Goal: Transaction & Acquisition: Purchase product/service

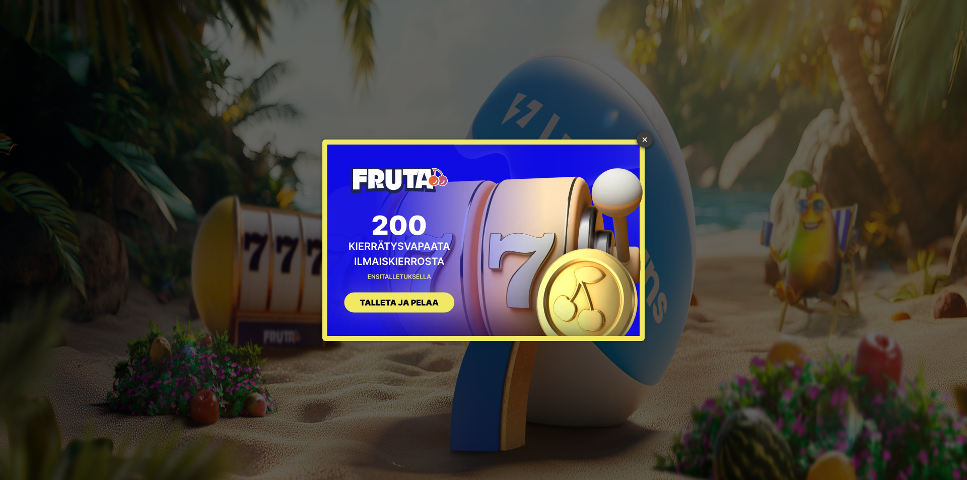
click at [640, 137] on link "×" at bounding box center [645, 140] width 16 height 16
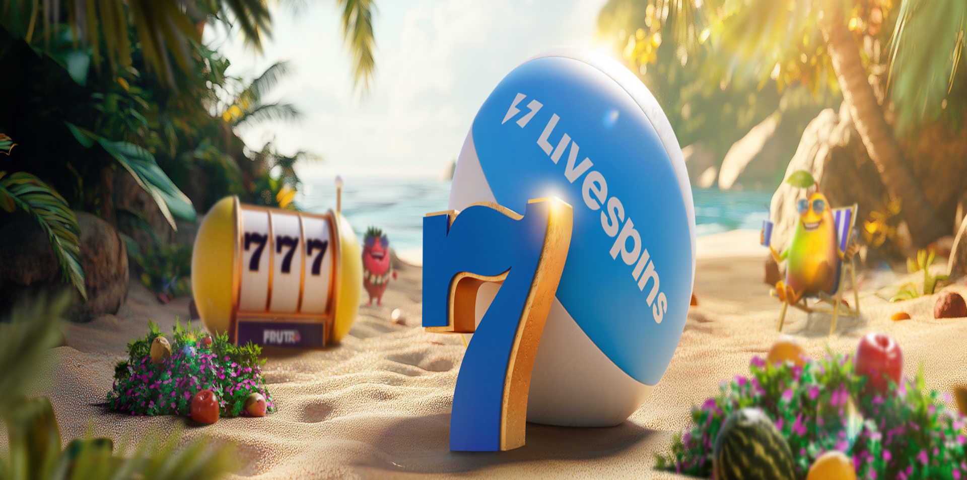
click at [8, 144] on span "close icon" at bounding box center [8, 144] width 0 height 0
click at [67, 40] on span "Kirjaudu" at bounding box center [69, 37] width 25 height 8
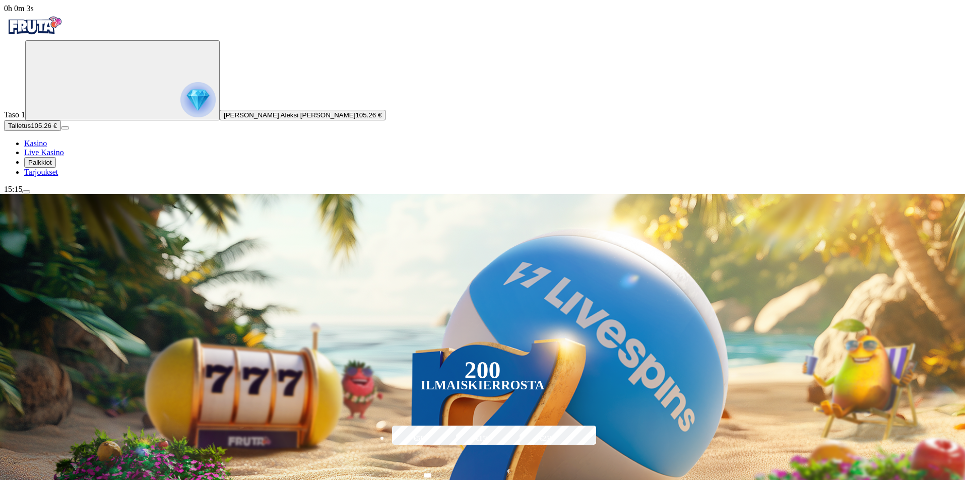
click at [52, 166] on span "Palkkiot" at bounding box center [40, 163] width 24 height 8
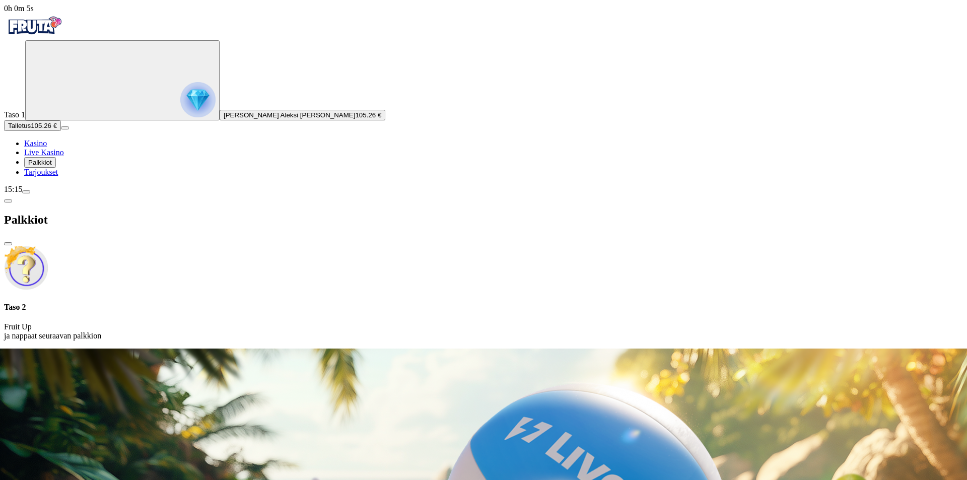
click at [199, 303] on h4 "Taso 2" at bounding box center [483, 307] width 959 height 9
click at [47, 148] on span "Kasino" at bounding box center [35, 143] width 23 height 9
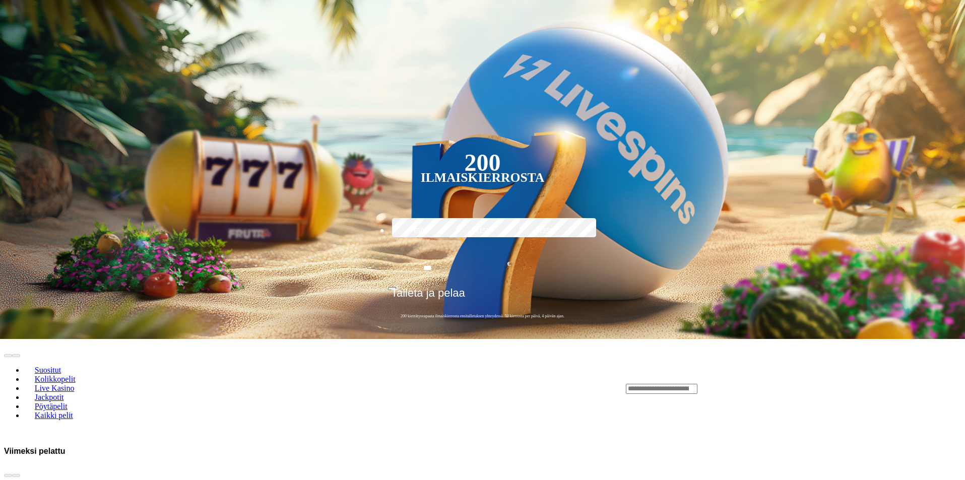
scroll to position [202, 0]
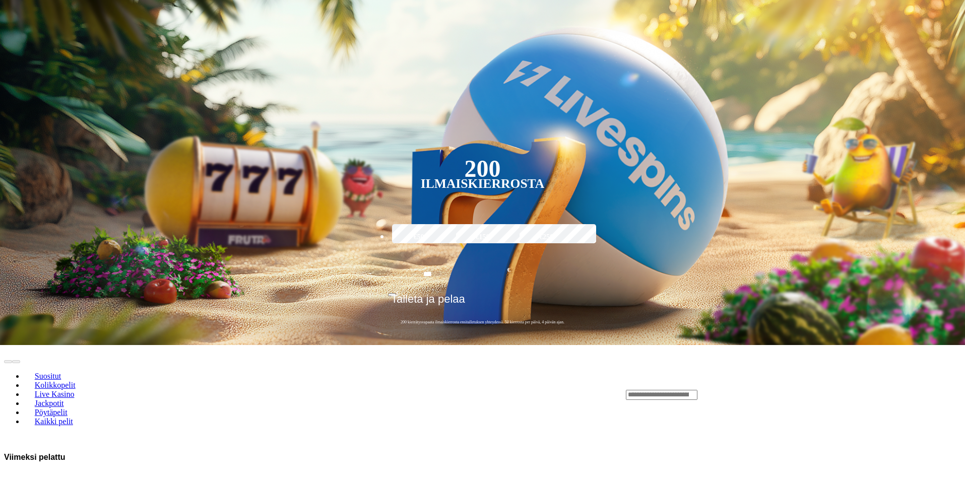
click at [697, 390] on input "Search" at bounding box center [662, 395] width 72 height 10
type input "********"
click at [701, 384] on span "close icon" at bounding box center [701, 384] width 0 height 0
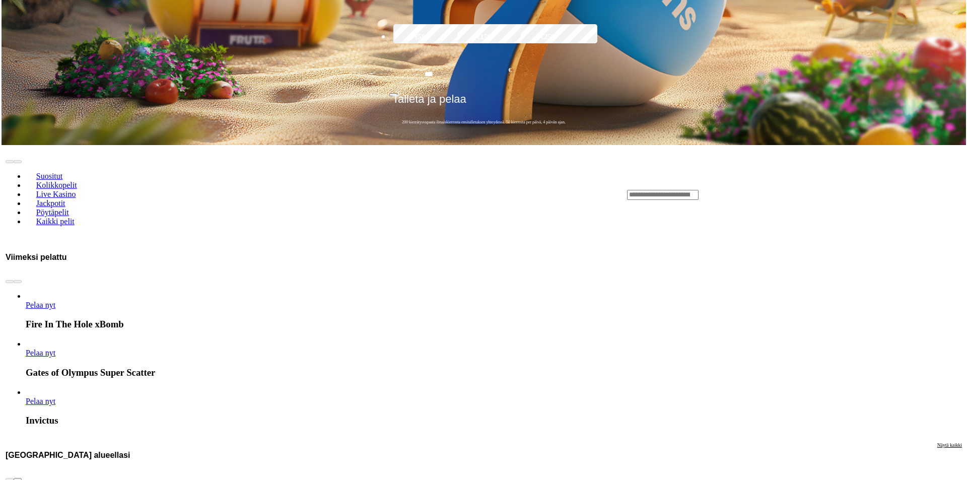
scroll to position [403, 0]
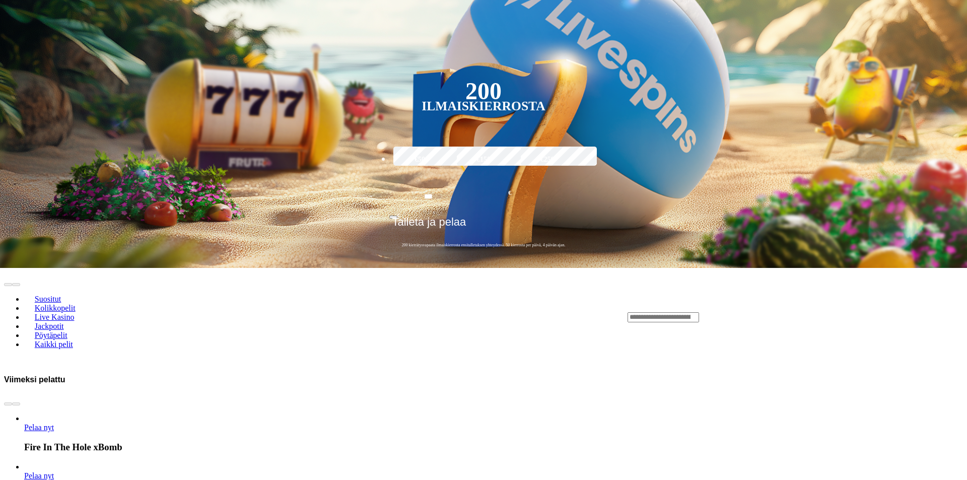
type input "******"
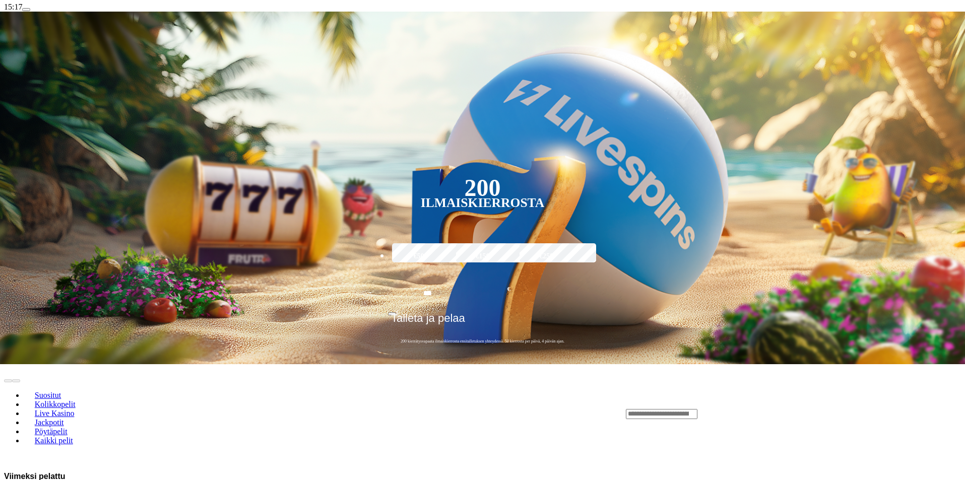
scroll to position [202, 0]
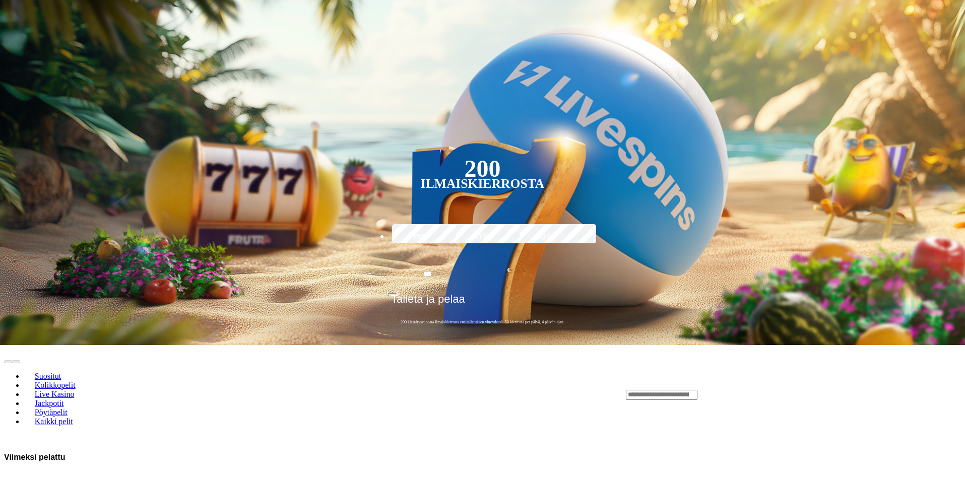
click at [79, 390] on span "Live Kasino" at bounding box center [55, 394] width 48 height 9
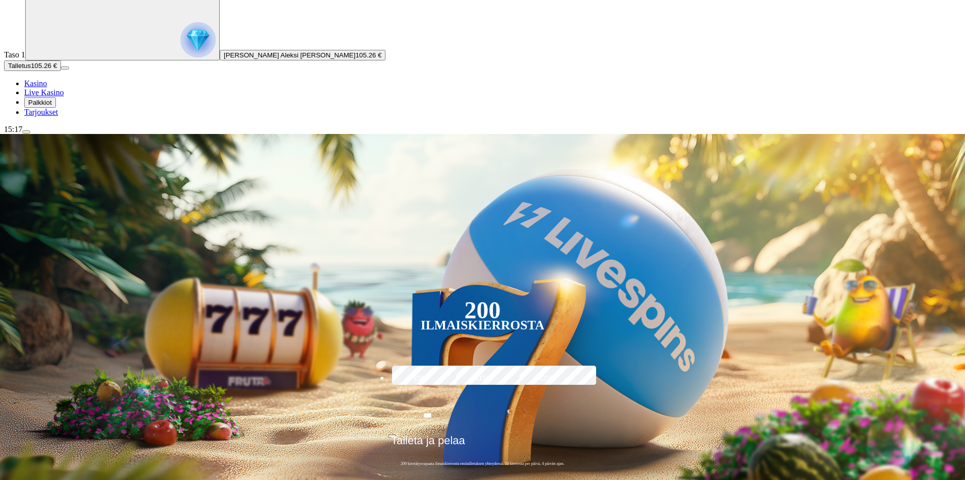
scroll to position [101, 0]
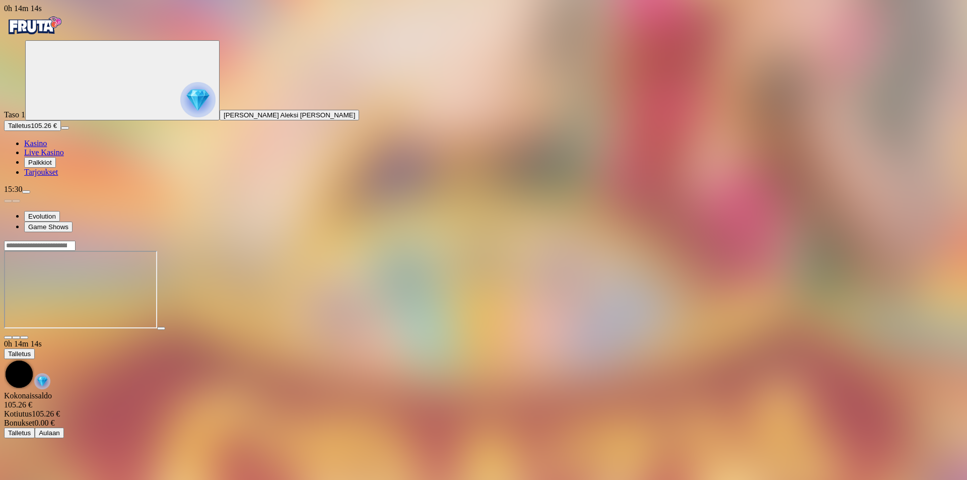
click at [8, 338] on span "close icon" at bounding box center [8, 338] width 0 height 0
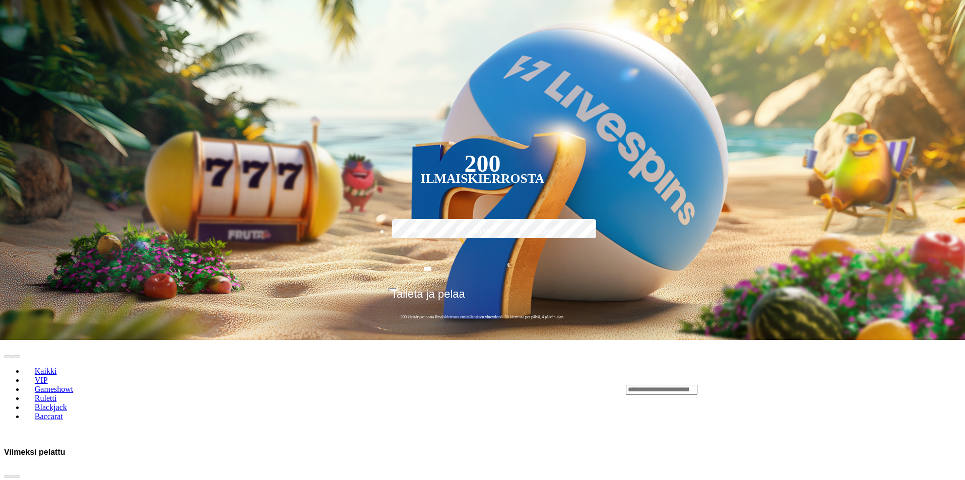
scroll to position [202, 0]
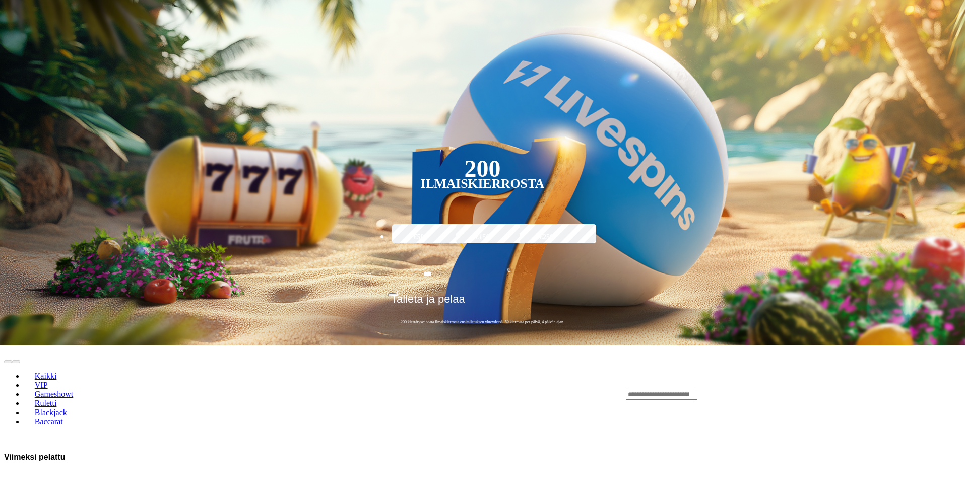
click at [61, 399] on span "Ruletti" at bounding box center [46, 403] width 30 height 9
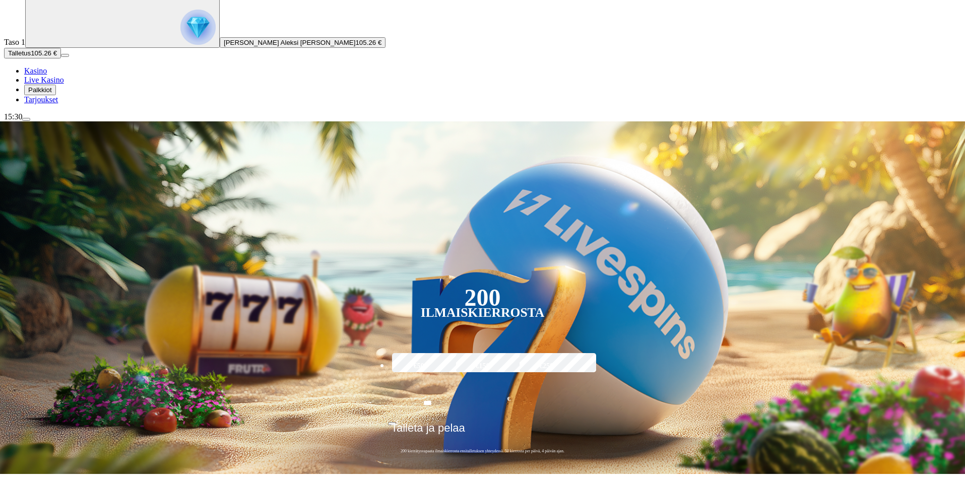
scroll to position [151, 0]
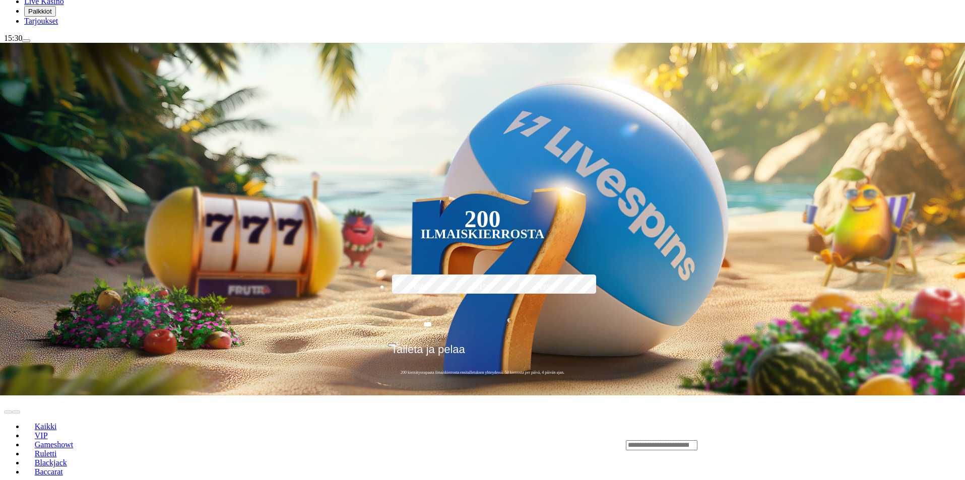
click at [77, 440] on span "Gameshowt" at bounding box center [54, 444] width 46 height 9
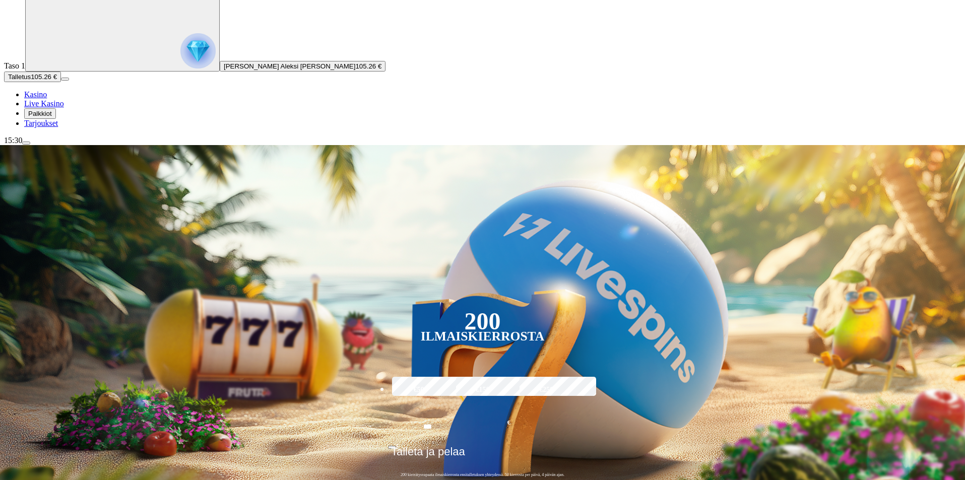
scroll to position [50, 0]
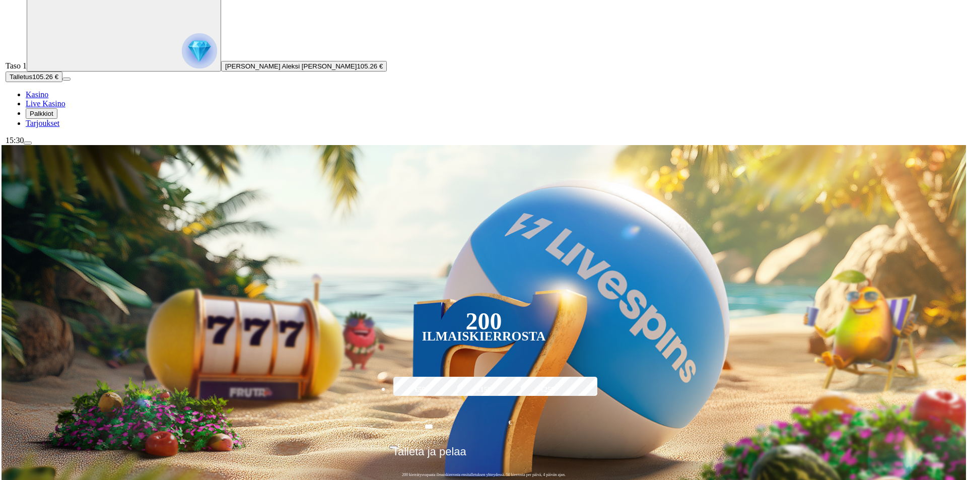
scroll to position [50, 0]
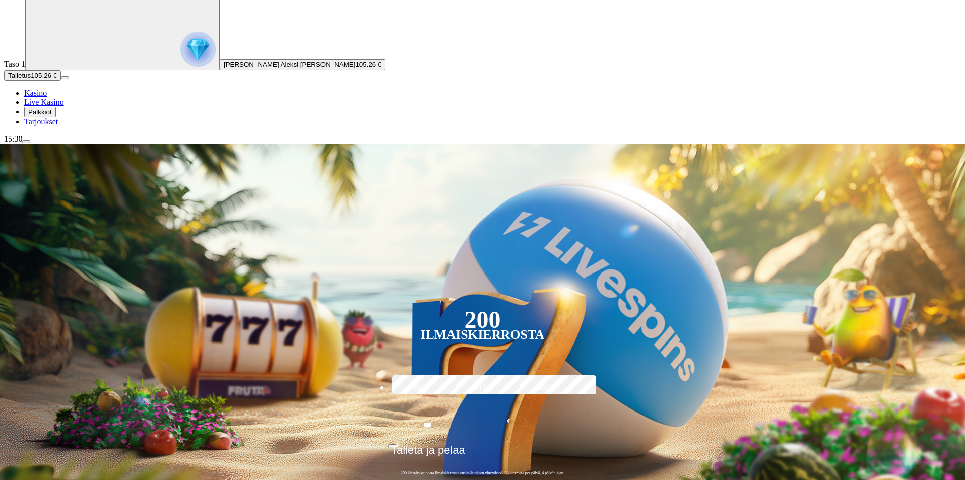
click at [355, 69] on span "105.26 €" at bounding box center [368, 65] width 26 height 8
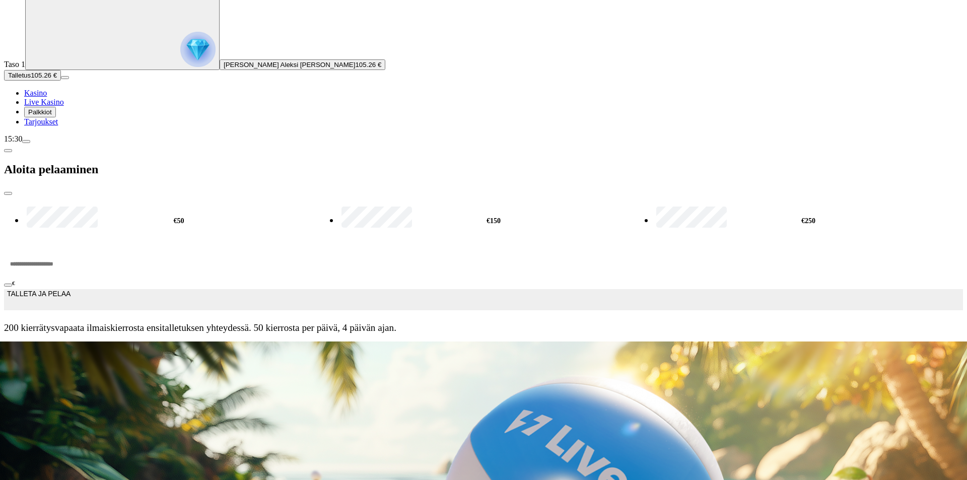
click at [26, 142] on span "menu icon" at bounding box center [26, 142] width 0 height 0
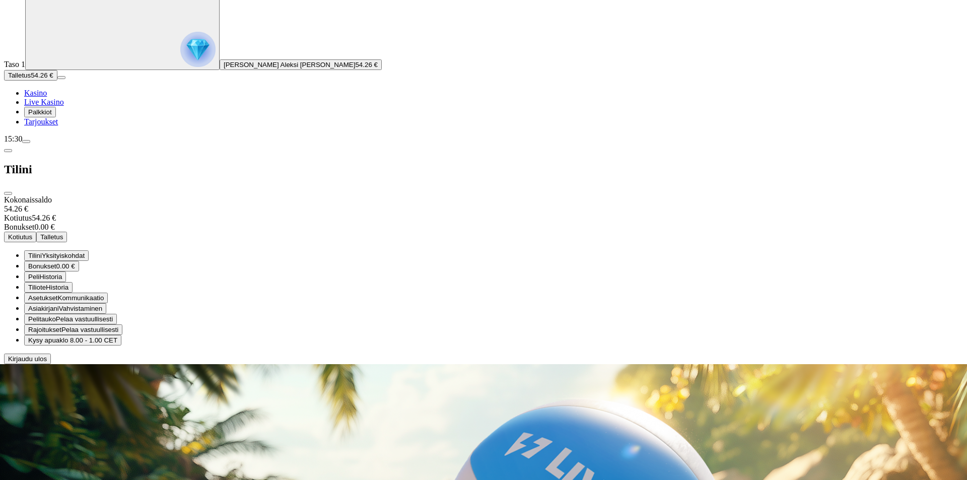
click at [8, 193] on span "close icon" at bounding box center [8, 193] width 0 height 0
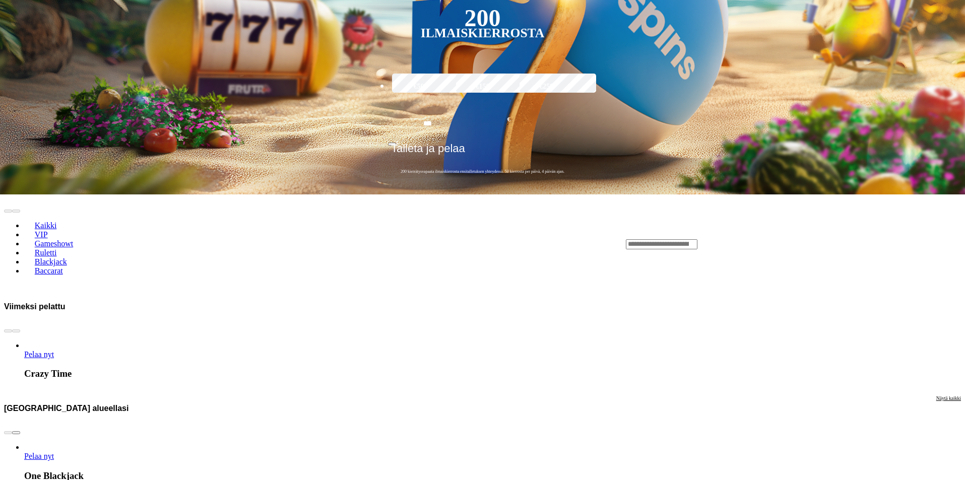
scroll to position [353, 0]
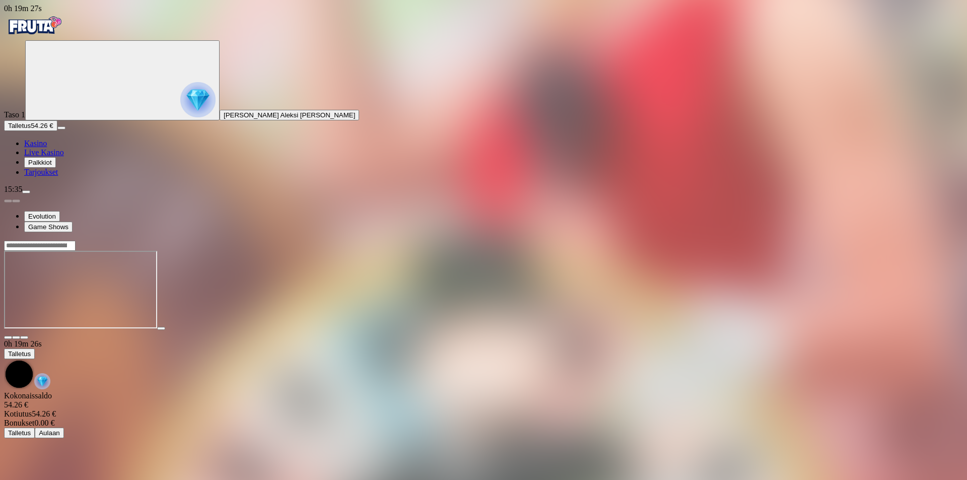
click at [8, 338] on span "close icon" at bounding box center [8, 338] width 0 height 0
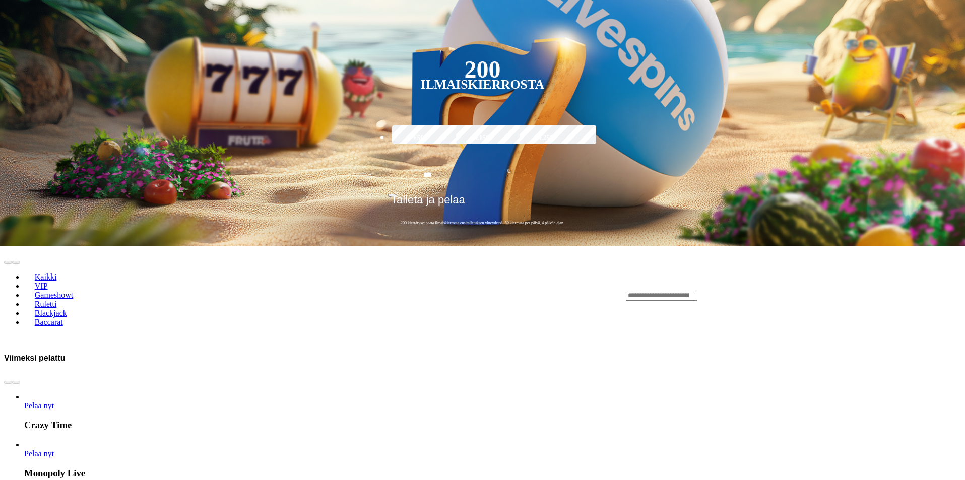
scroll to position [302, 0]
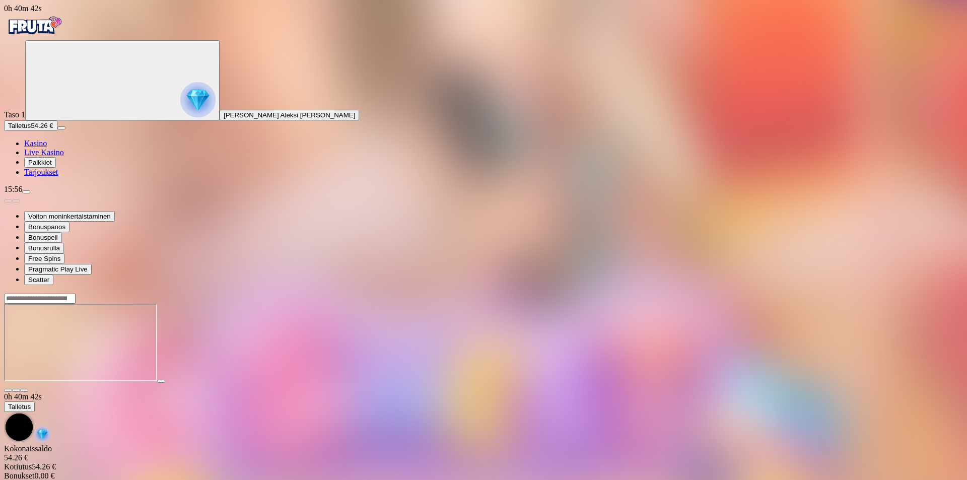
click at [30, 193] on button "menu" at bounding box center [26, 191] width 8 height 3
